Goal: Task Accomplishment & Management: Complete application form

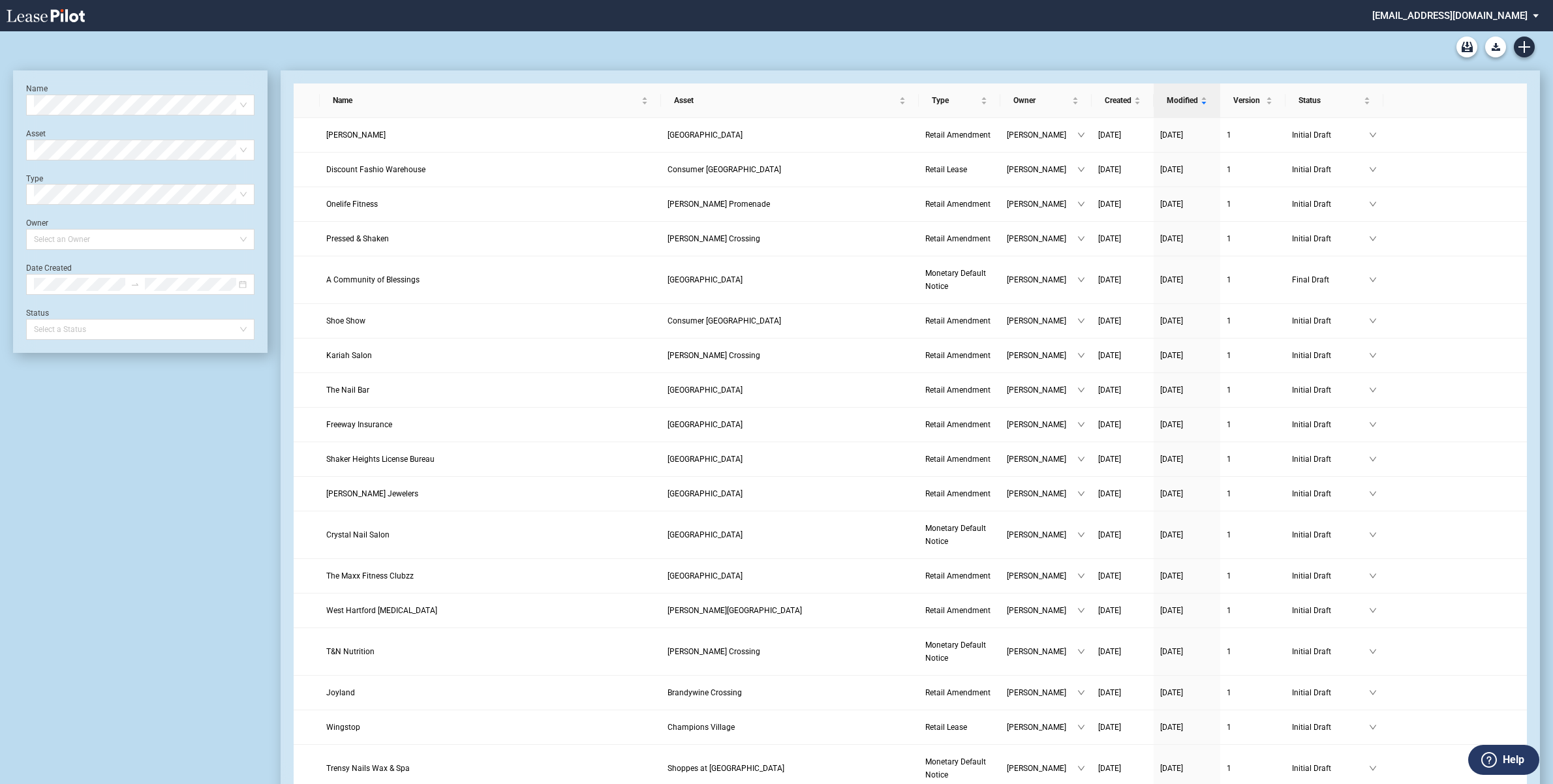
click at [1486, 20] on md-select "[EMAIL_ADDRESS][DOMAIN_NAME] Change Password 2-Factor Authentication Form Manag…" at bounding box center [1460, 14] width 179 height 29
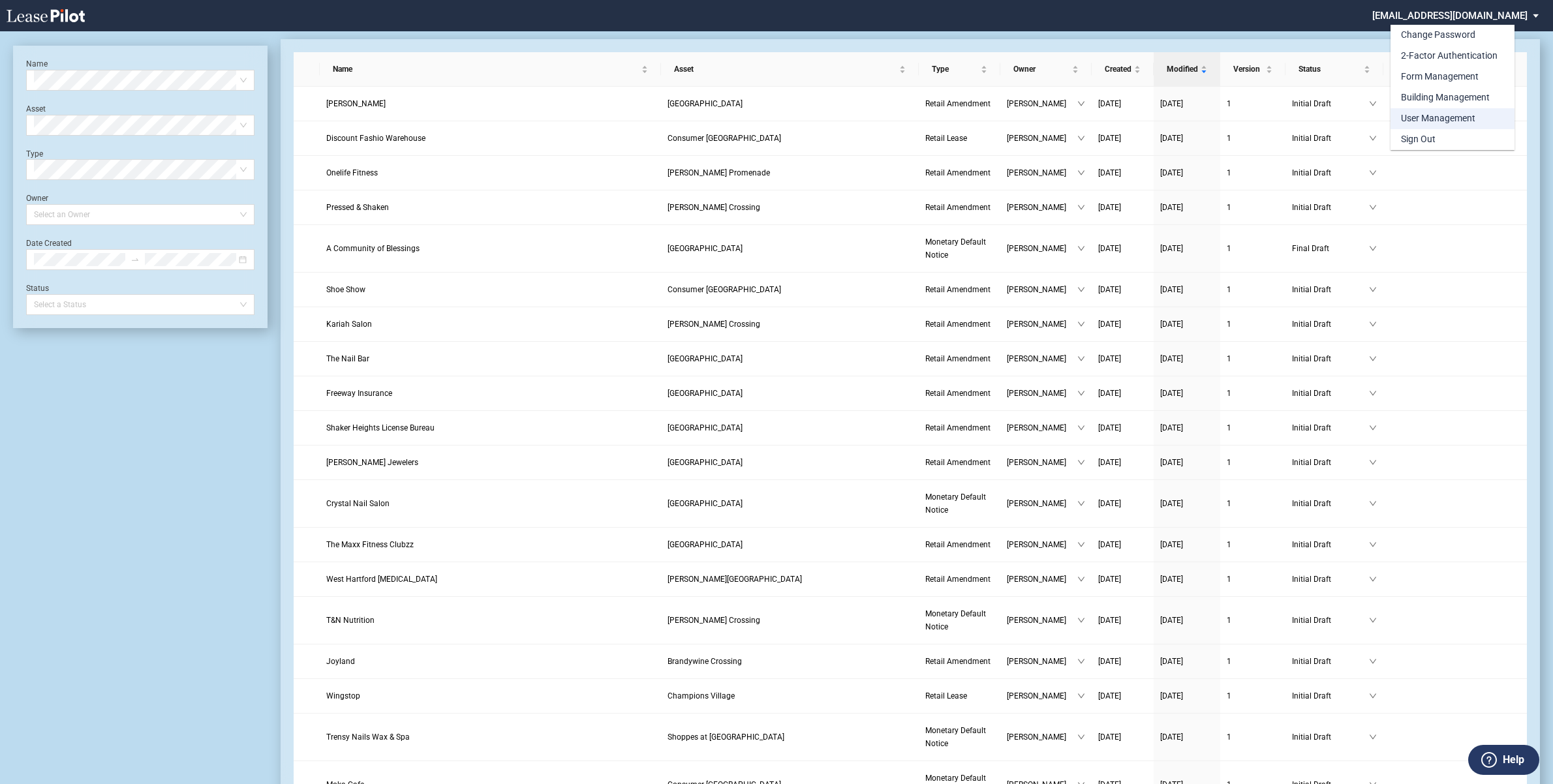
click at [1442, 118] on div "User Management" at bounding box center [1438, 118] width 75 height 13
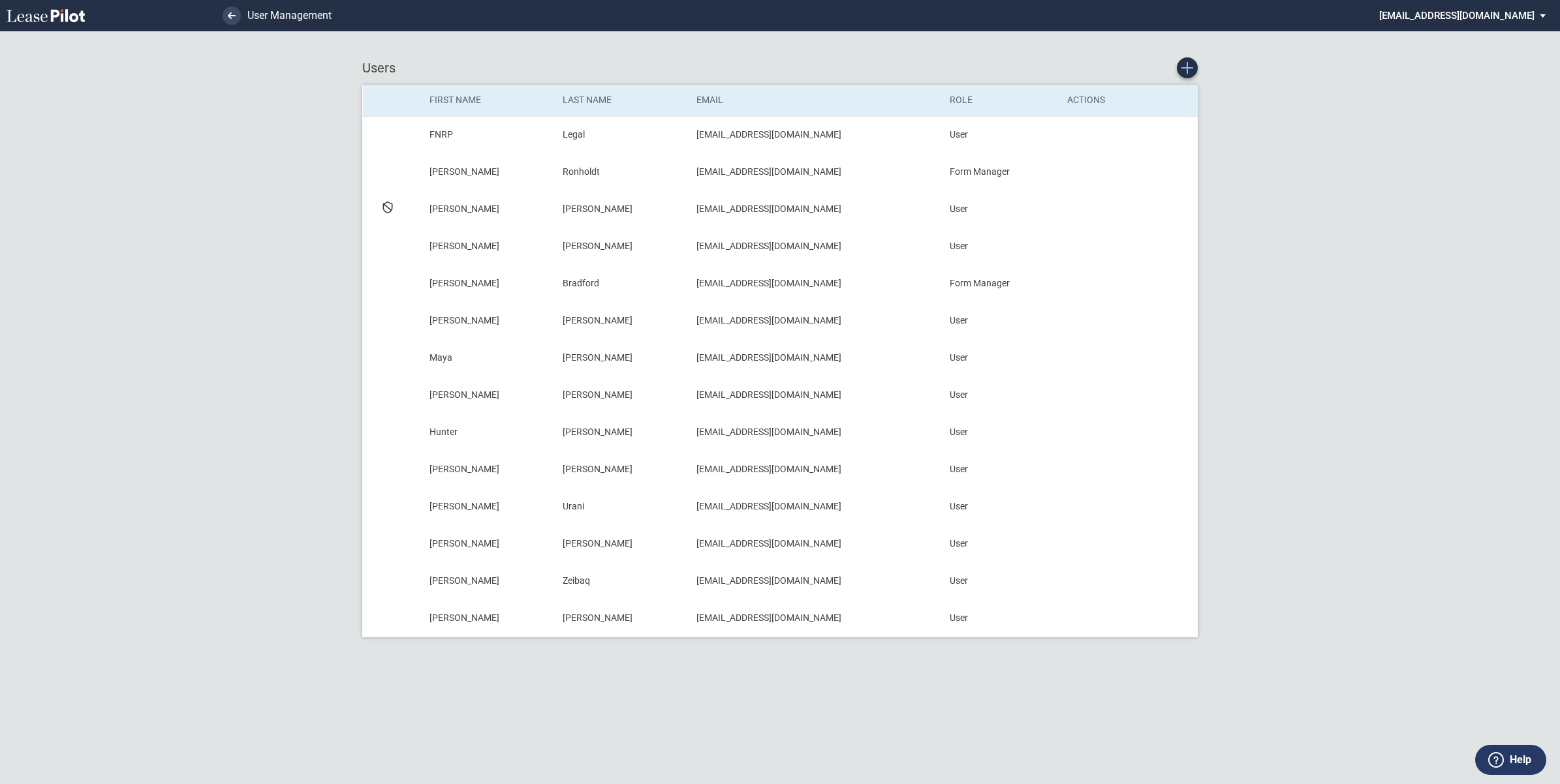
click at [1186, 69] on use "New User" at bounding box center [1187, 68] width 12 height 12
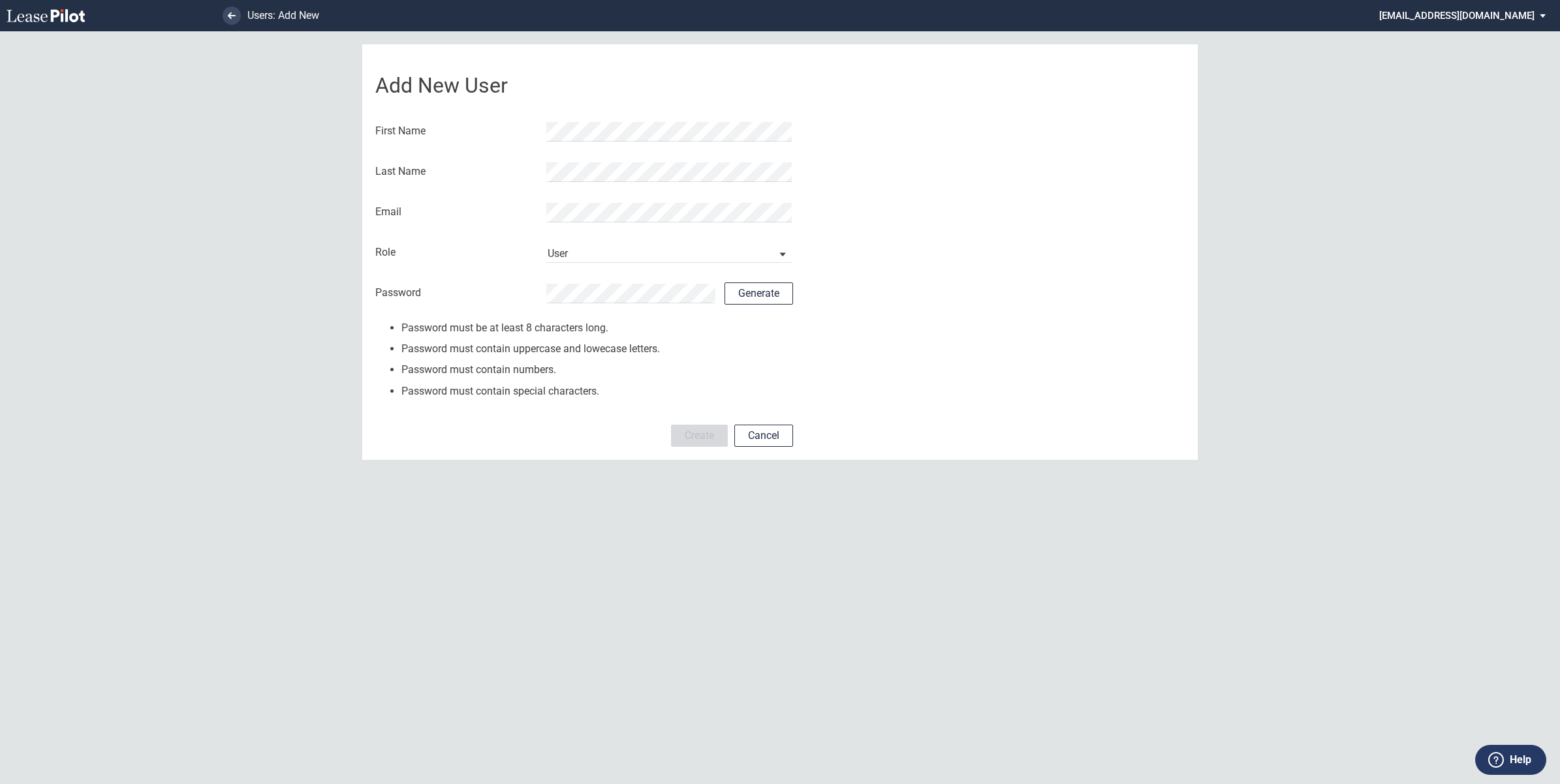
click at [545, 120] on md-input-container at bounding box center [668, 132] width 248 height 22
click at [591, 161] on md-input-container at bounding box center [668, 172] width 248 height 22
click at [592, 200] on div "Email" at bounding box center [584, 213] width 418 height 34
click at [588, 202] on md-input-container at bounding box center [668, 213] width 248 height 22
click at [753, 294] on button "Generate" at bounding box center [759, 294] width 69 height 22
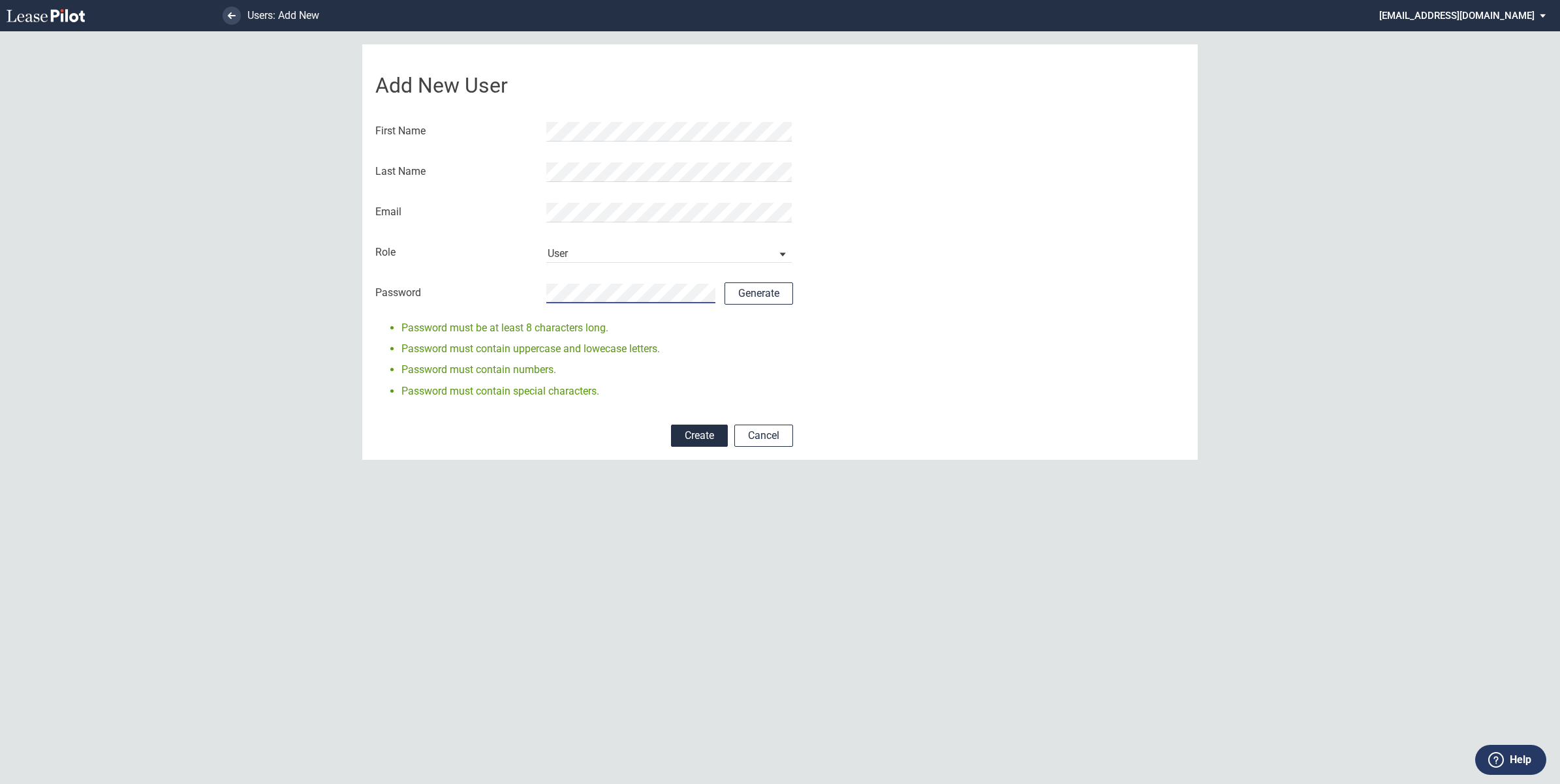
click at [797, 349] on div "Add New User First Name Last Name Email Role User Form Manager IT Admin User Fo…" at bounding box center [780, 252] width 835 height 416
click at [902, 330] on div "Add New User First Name Last Name Email Role User Form Manager IT Admin User Fo…" at bounding box center [780, 252] width 835 height 416
click at [689, 439] on button "Create" at bounding box center [699, 436] width 57 height 22
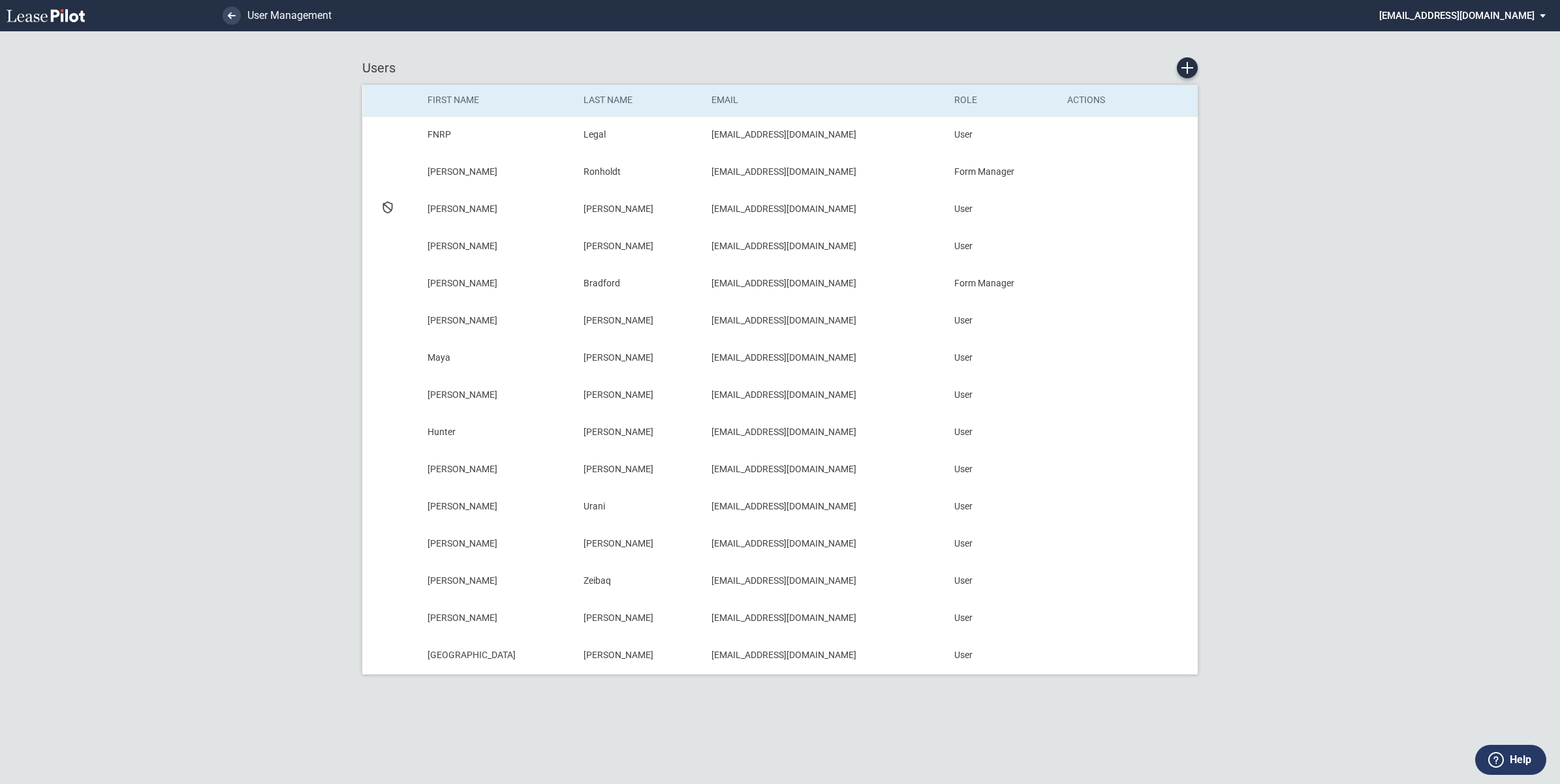
click at [48, 16] on icon at bounding box center [46, 16] width 79 height 13
